Goal: Information Seeking & Learning: Learn about a topic

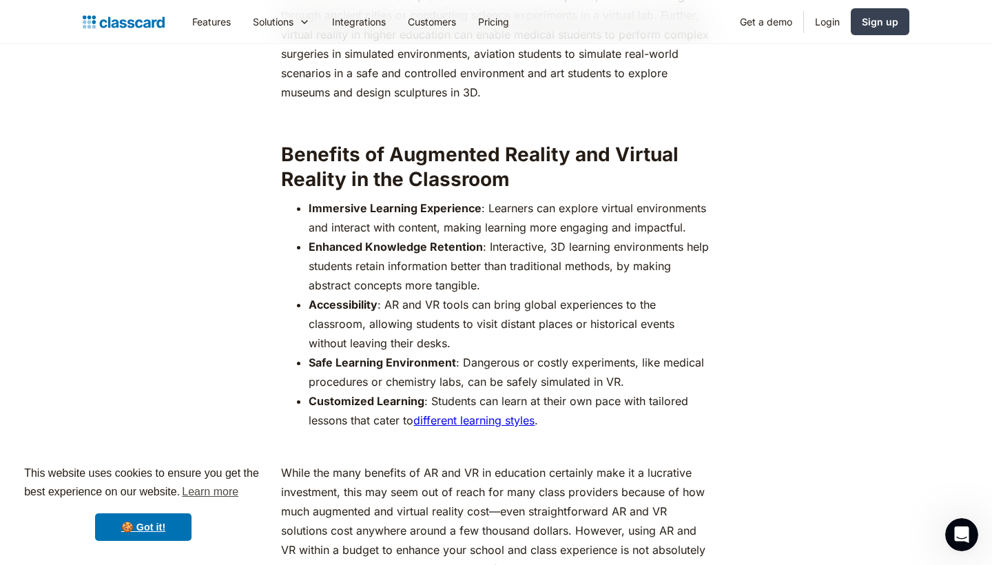
scroll to position [1563, 0]
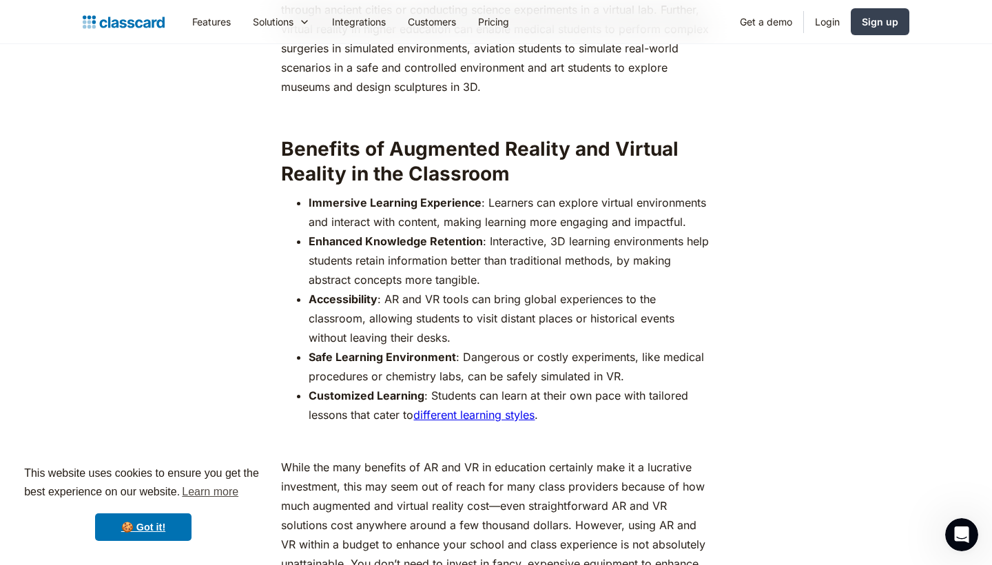
click at [308, 193] on ul "Immersive Learning Experience : Learners can explore virtual environments and i…" at bounding box center [495, 308] width 429 height 231
drag, startPoint x: 310, startPoint y: 179, endPoint x: 482, endPoint y: 182, distance: 171.6
click at [482, 193] on li "Immersive Learning Experience : Learners can explore virtual environments and i…" at bounding box center [510, 212] width 402 height 39
copy li "Immersive Learning Experience :"
click at [660, 305] on li "Accessibility : AR and VR tools can bring global experiences to the classroom, …" at bounding box center [510, 318] width 402 height 58
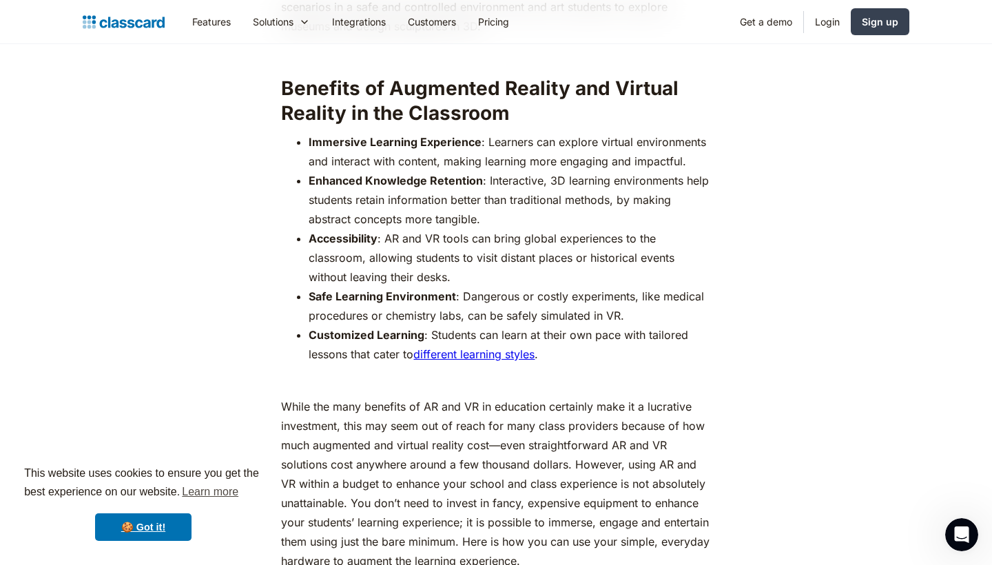
scroll to position [1626, 0]
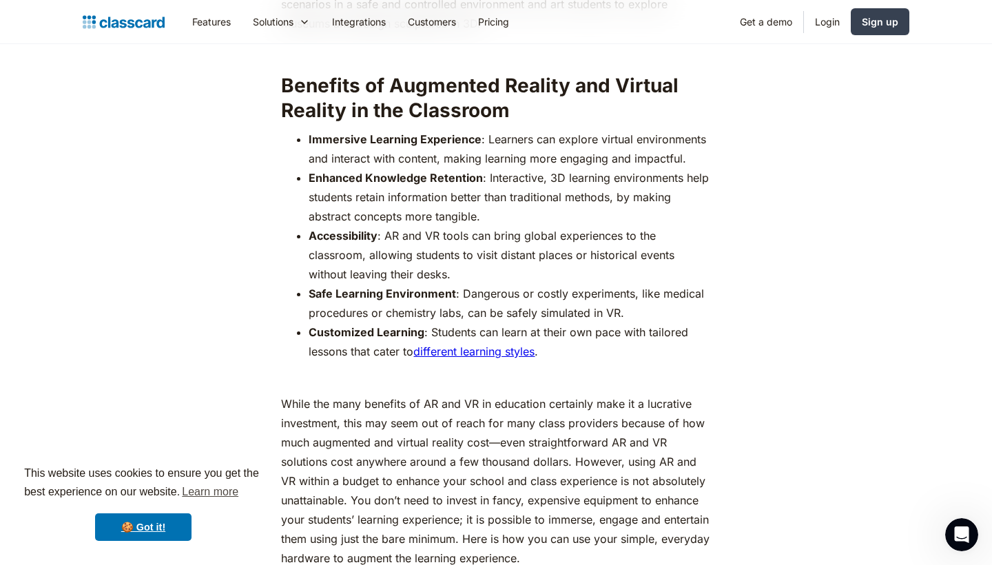
click at [348, 229] on strong "Accessibility" at bounding box center [343, 236] width 69 height 14
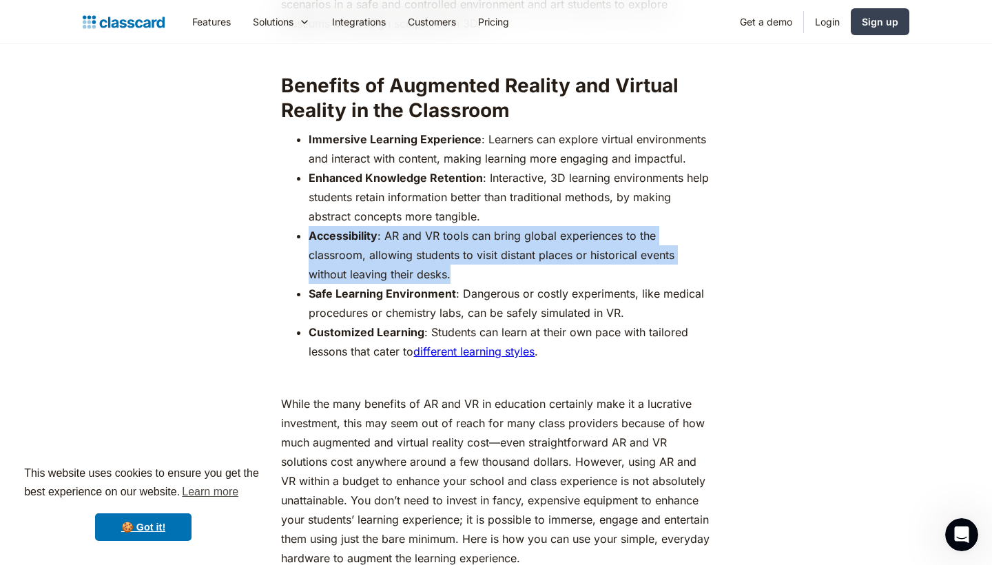
drag, startPoint x: 307, startPoint y: 214, endPoint x: 468, endPoint y: 251, distance: 165.3
click at [468, 251] on ul "Immersive Learning Experience : Learners can explore virtual environments and i…" at bounding box center [495, 245] width 429 height 231
copy li "Accessibility : AR and VR tools can bring global experiences to the classroom, …"
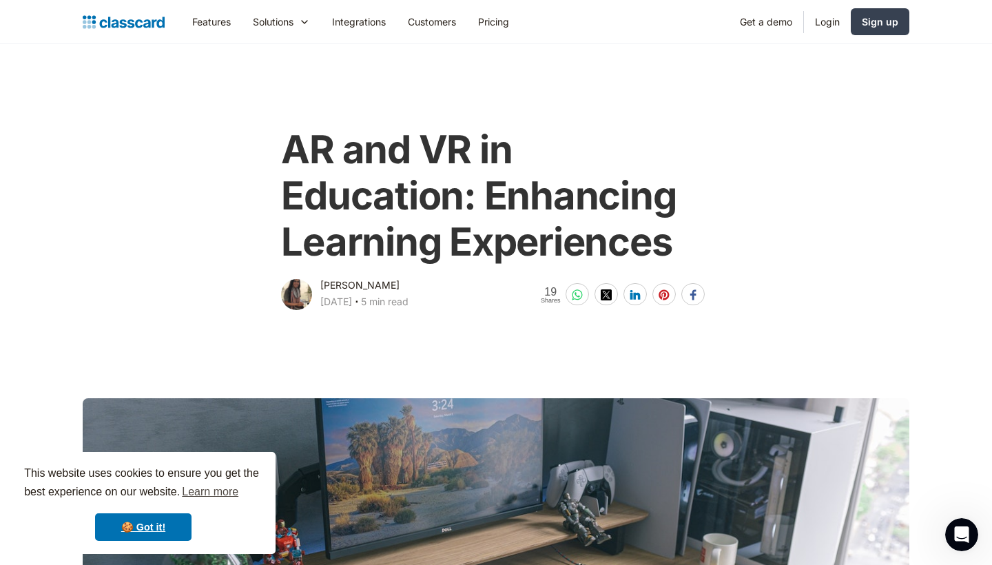
scroll to position [0, 0]
click at [421, 320] on main at bounding box center [496, 505] width 992 height 384
drag, startPoint x: 318, startPoint y: 285, endPoint x: 360, endPoint y: 285, distance: 41.3
click at [361, 285] on div "Dhwani Shah April 1, 2025 ‧ 5 min read" at bounding box center [344, 295] width 127 height 36
copy div "Dhwani S"
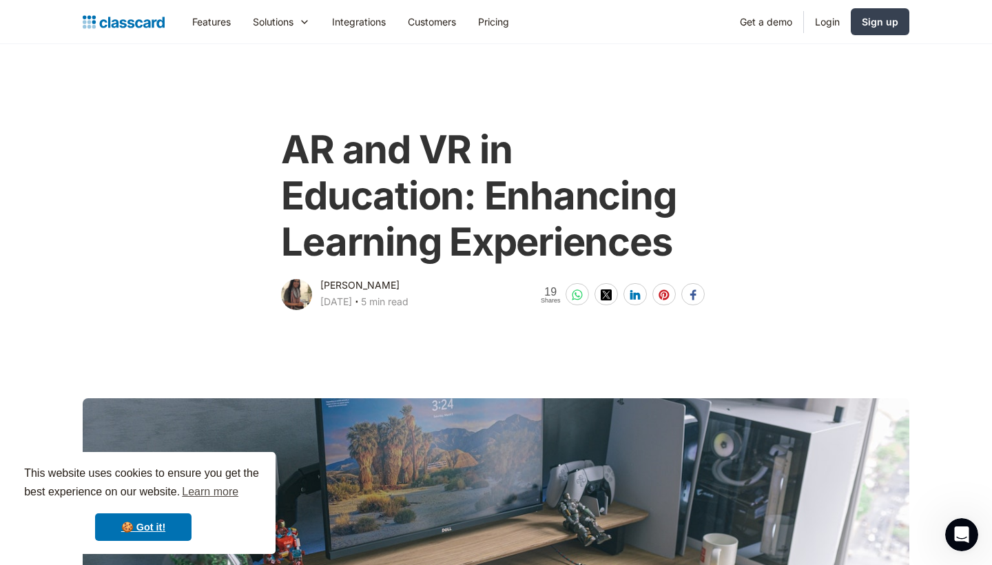
click at [352, 305] on div "[DATE]" at bounding box center [336, 301] width 32 height 17
drag, startPoint x: 320, startPoint y: 299, endPoint x: 378, endPoint y: 301, distance: 57.9
click at [378, 301] on div "Dhwani Shah April 1, 2025 ‧ 5 min read" at bounding box center [344, 295] width 127 height 36
copy div "[DATE]"
click at [461, 358] on main at bounding box center [496, 505] width 992 height 384
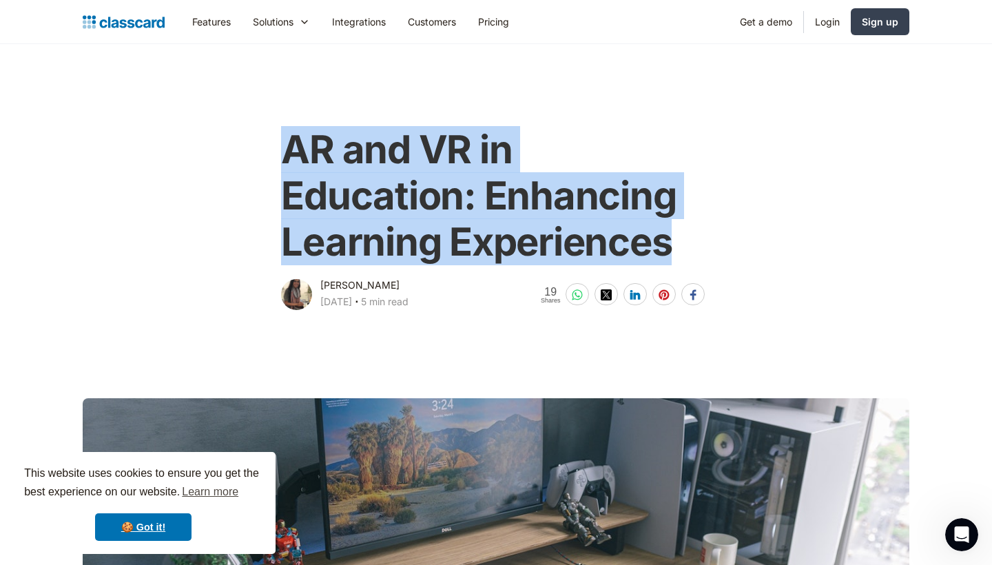
drag, startPoint x: 275, startPoint y: 147, endPoint x: 682, endPoint y: 254, distance: 421.1
click at [682, 254] on div "AR and VR in Education: Enhancing Learning Experiences Dhwani Shah April 1, 202…" at bounding box center [496, 213] width 560 height 200
copy h1 "AR and VR in Education: Enhancing Learning Experiences"
